Goal: Find contact information: Find contact information

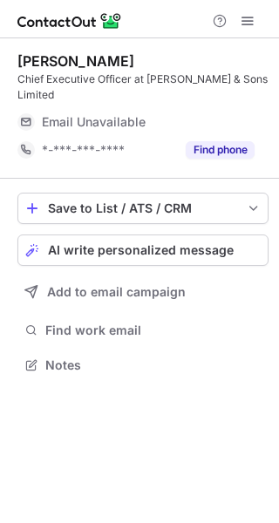
scroll to position [352, 279]
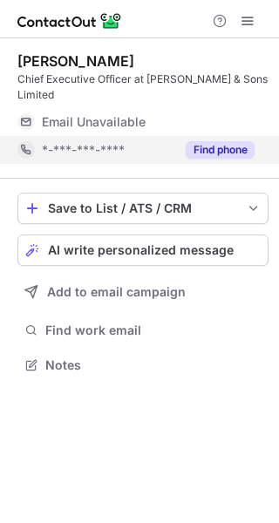
click at [249, 153] on button "Find phone" at bounding box center [220, 149] width 69 height 17
